Goal: Information Seeking & Learning: Understand process/instructions

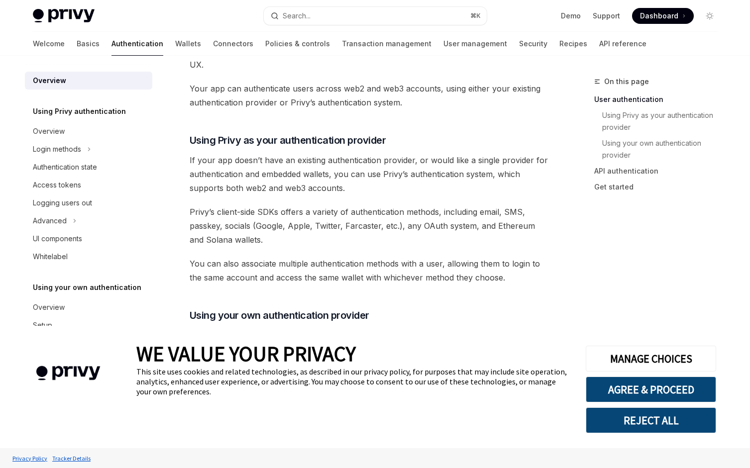
scroll to position [272, 0]
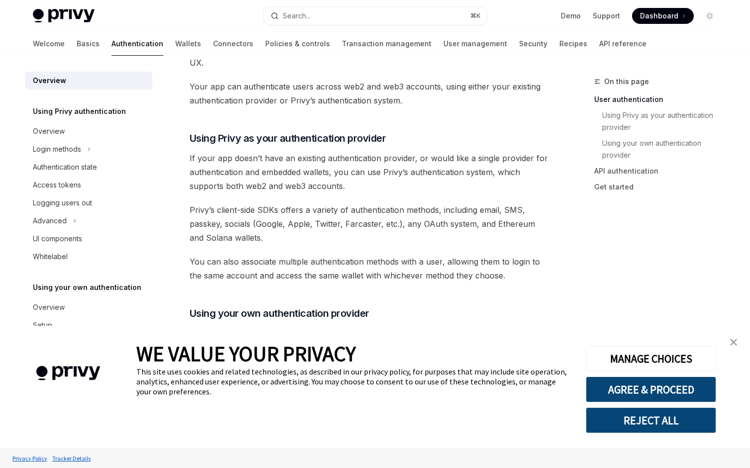
click at [426, 262] on span "You can also associate multiple authentication methods with a user, allowing th…" at bounding box center [369, 269] width 359 height 28
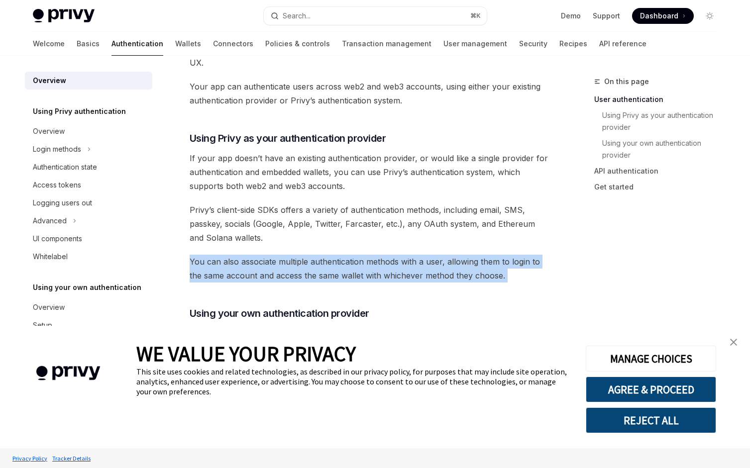
click at [426, 262] on span "You can also associate multiple authentication methods with a user, allowing th…" at bounding box center [369, 269] width 359 height 28
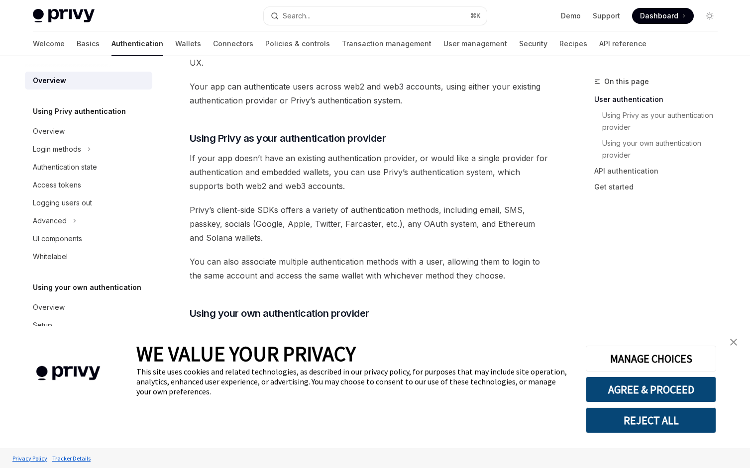
click at [470, 271] on span "You can also associate multiple authentication methods with a user, allowing th…" at bounding box center [369, 269] width 359 height 28
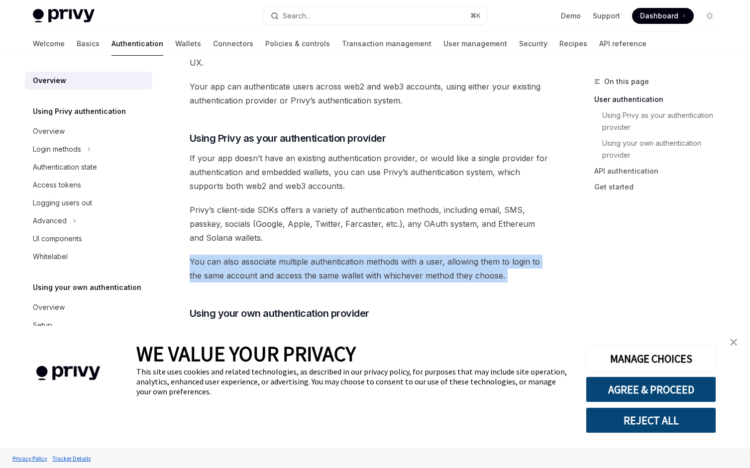
click at [470, 271] on span "You can also associate multiple authentication methods with a user, allowing th…" at bounding box center [369, 269] width 359 height 28
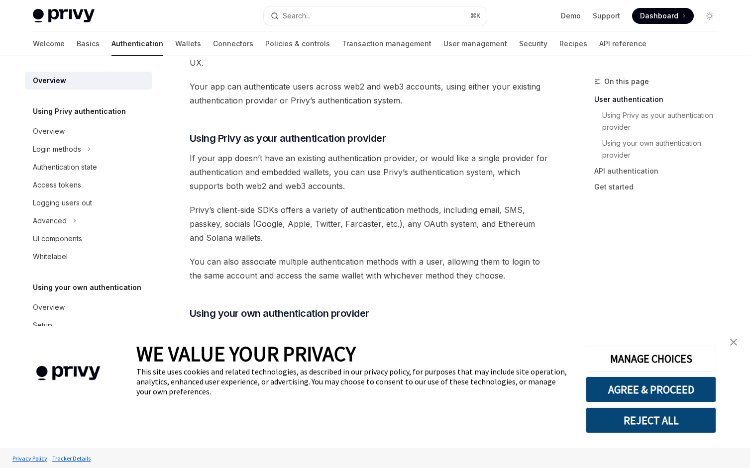
click at [525, 295] on div "Privy’s wallet system supports granular controls on who can access wallets and …" at bounding box center [369, 333] width 359 height 990
click at [503, 277] on span "You can also associate multiple authentication methods with a user, allowing th…" at bounding box center [369, 269] width 359 height 28
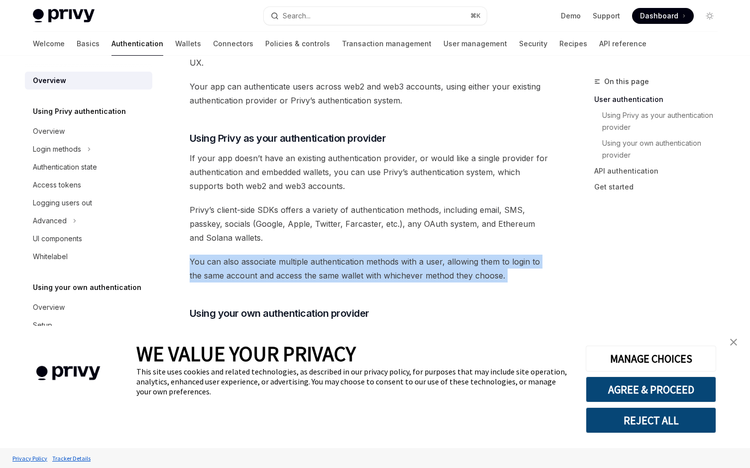
click at [503, 277] on span "You can also associate multiple authentication methods with a user, allowing th…" at bounding box center [369, 269] width 359 height 28
click at [521, 279] on span "You can also associate multiple authentication methods with a user, allowing th…" at bounding box center [369, 269] width 359 height 28
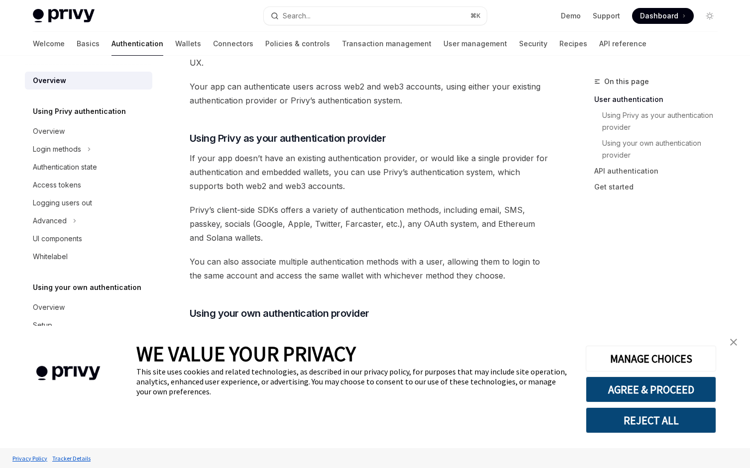
click at [485, 271] on span "You can also associate multiple authentication methods with a user, allowing th…" at bounding box center [369, 269] width 359 height 28
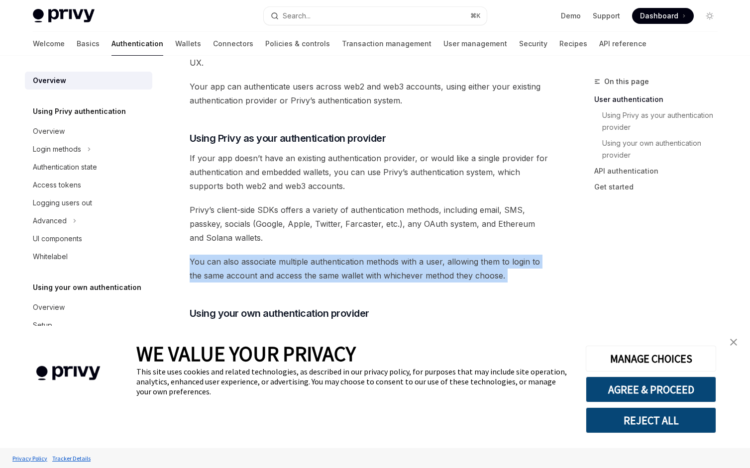
click at [485, 271] on span "You can also associate multiple authentication methods with a user, allowing th…" at bounding box center [369, 269] width 359 height 28
click at [528, 276] on span "You can also associate multiple authentication methods with a user, allowing th…" at bounding box center [369, 269] width 359 height 28
